Goal: Information Seeking & Learning: Learn about a topic

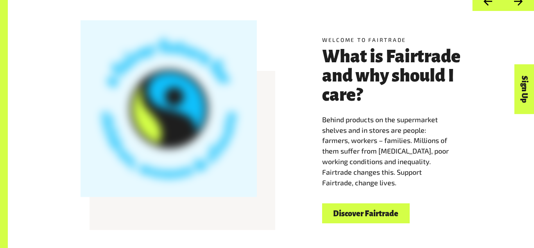
scroll to position [235, 0]
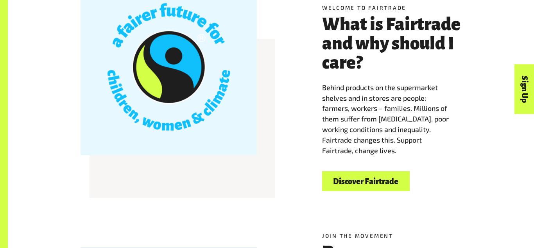
click at [379, 179] on link "Discover Fairtrade" at bounding box center [366, 181] width 88 height 20
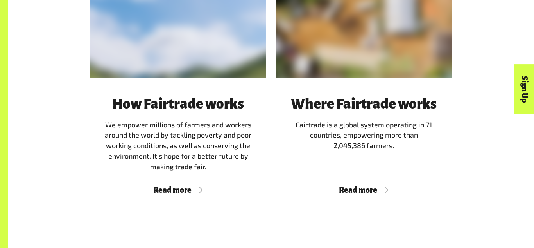
scroll to position [492, 0]
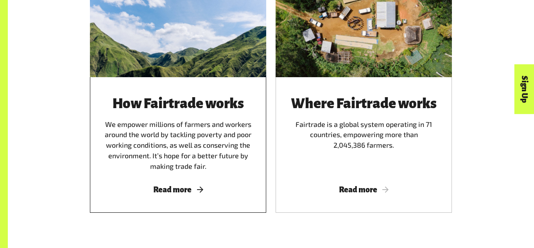
click at [172, 189] on span "Read more" at bounding box center [178, 189] width 158 height 9
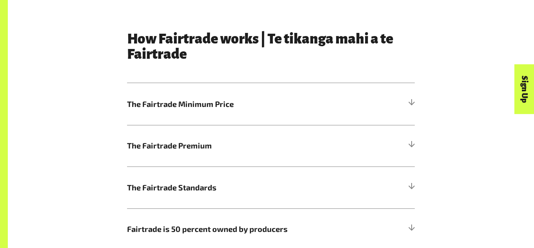
scroll to position [391, 0]
click at [356, 103] on h5 "The Fairtrade Minimum Price" at bounding box center [271, 104] width 288 height 42
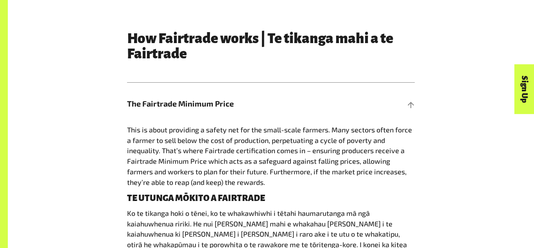
click at [443, 157] on div "How Fairtrade works | Te tikanga mahi a te Fairtrade The Fairtrade Minimum Pric…" at bounding box center [271, 237] width 446 height 412
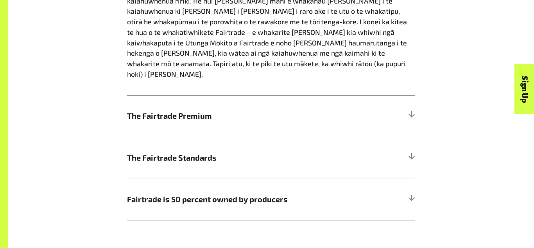
scroll to position [657, 0]
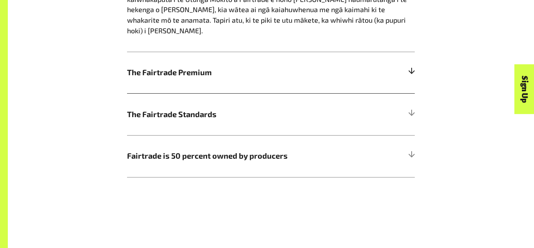
click at [404, 57] on h5 "The Fairtrade Premium" at bounding box center [271, 73] width 288 height 42
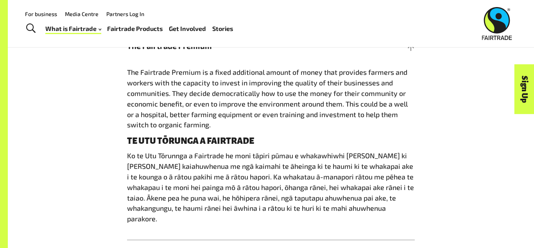
scroll to position [469, 0]
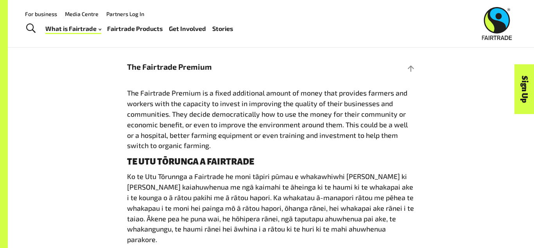
click at [149, 32] on link "Fairtrade Products" at bounding box center [135, 28] width 56 height 11
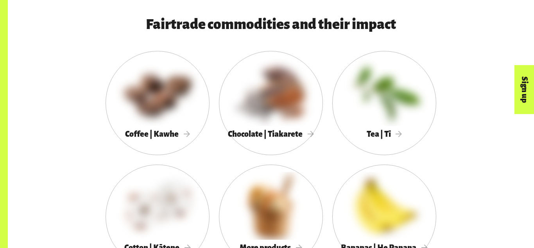
scroll to position [702, 0]
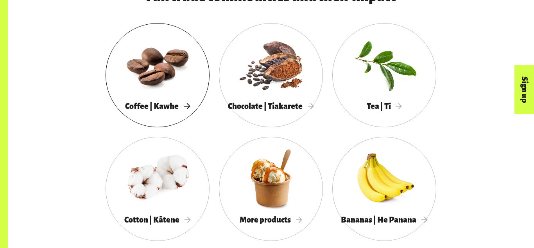
click at [184, 89] on div at bounding box center [158, 65] width 104 height 68
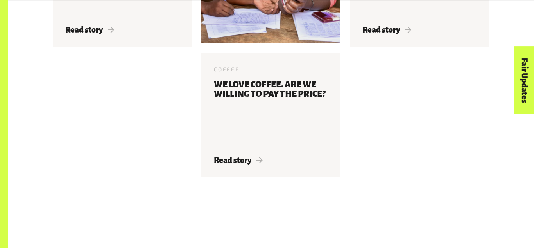
scroll to position [1690, 0]
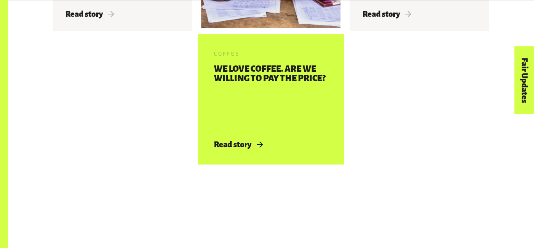
click at [246, 142] on span "Read story" at bounding box center [238, 144] width 49 height 9
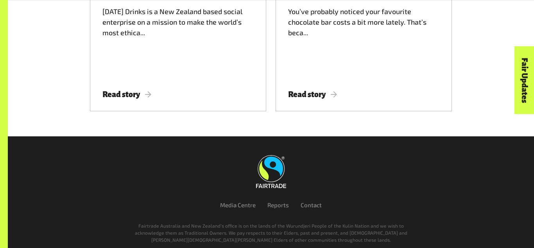
scroll to position [2359, 0]
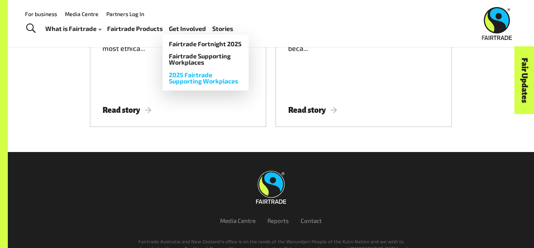
click at [225, 81] on link "2025 Fairtrade Supporting Workplaces" at bounding box center [206, 77] width 86 height 19
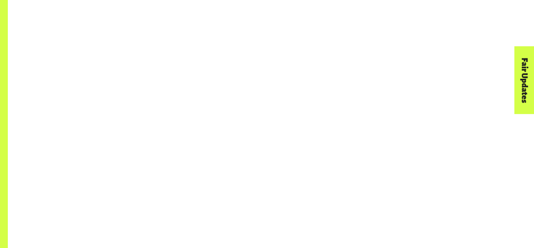
scroll to position [928, 0]
